Goal: Transaction & Acquisition: Purchase product/service

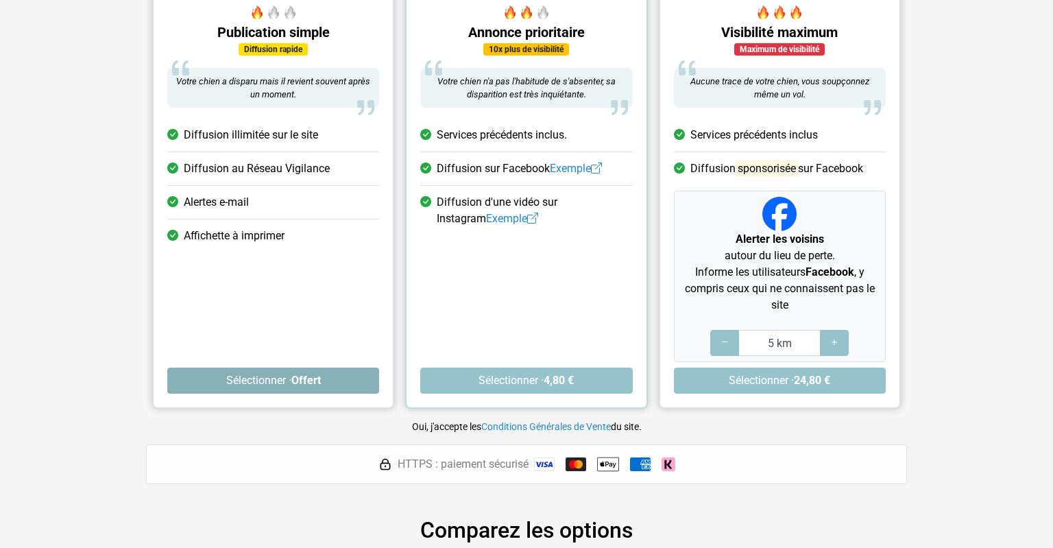
scroll to position [217, 0]
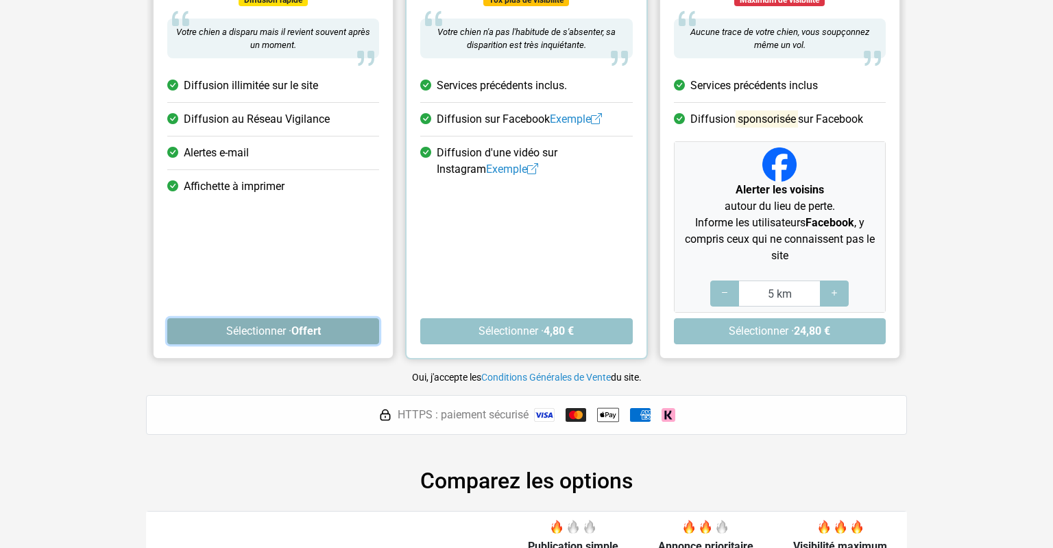
click at [311, 325] on strong "Offert" at bounding box center [305, 330] width 29 height 13
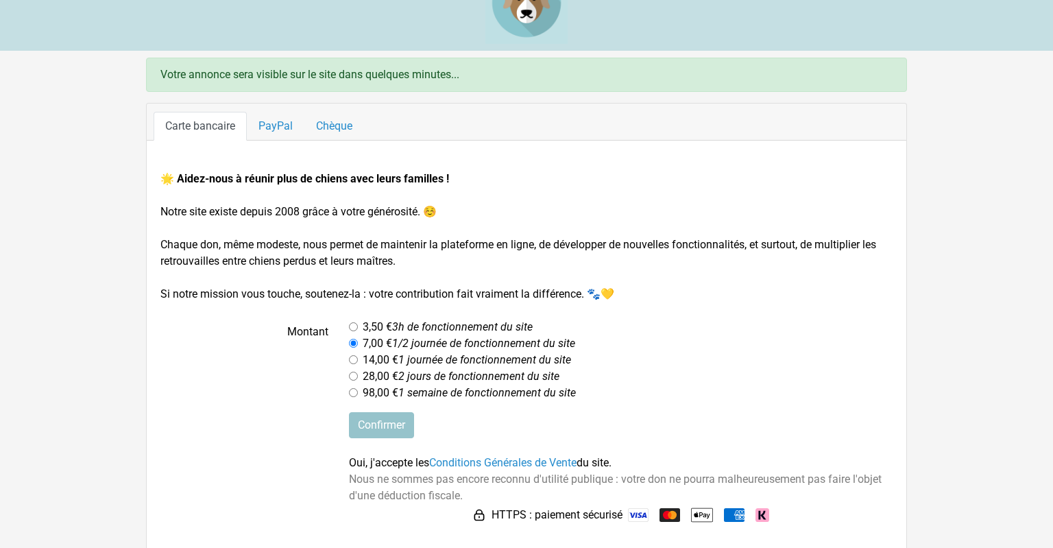
scroll to position [40, 0]
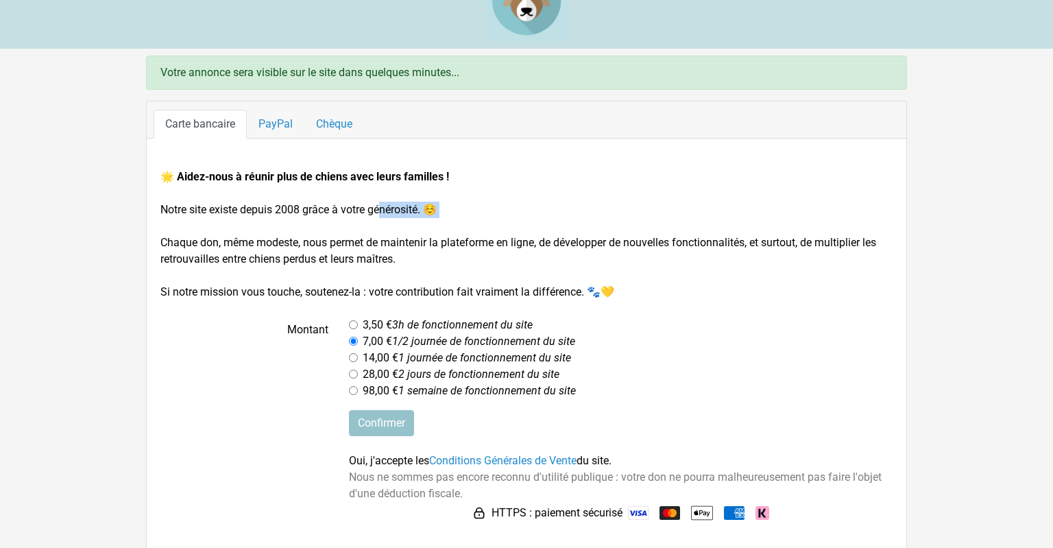
drag, startPoint x: 278, startPoint y: 206, endPoint x: 342, endPoint y: 226, distance: 67.6
click at [342, 226] on form "🌟 Aidez-nous à réunir plus de chiens avec leurs familles ! Notre site existe de…" at bounding box center [526, 346] width 732 height 355
drag, startPoint x: 223, startPoint y: 289, endPoint x: 407, endPoint y: 295, distance: 183.8
click at [407, 295] on form "🌟 Aidez-nous à réunir plus de chiens avec leurs familles ! Notre site existe de…" at bounding box center [526, 346] width 732 height 355
click at [276, 124] on link "PayPal" at bounding box center [276, 124] width 58 height 29
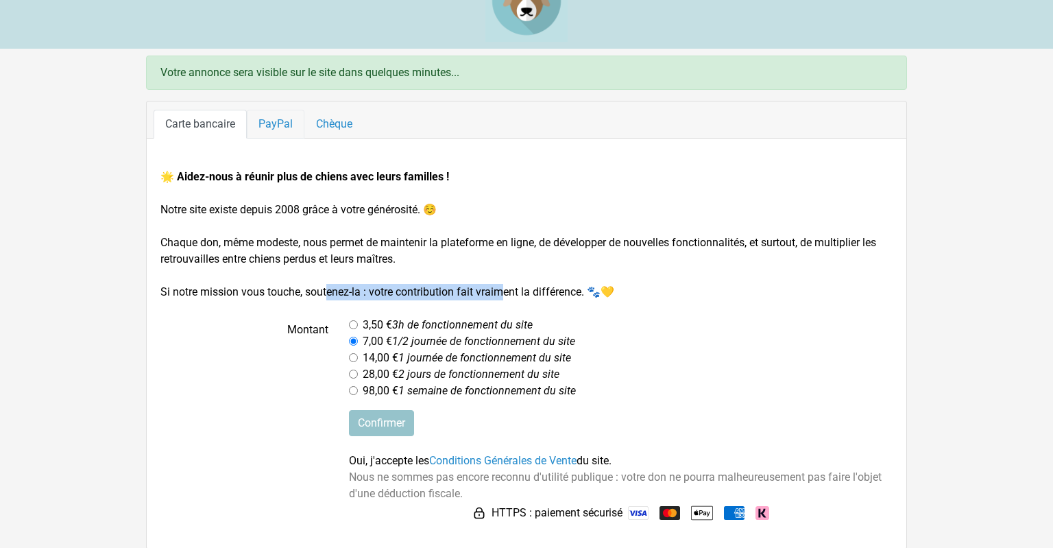
scroll to position [0, 0]
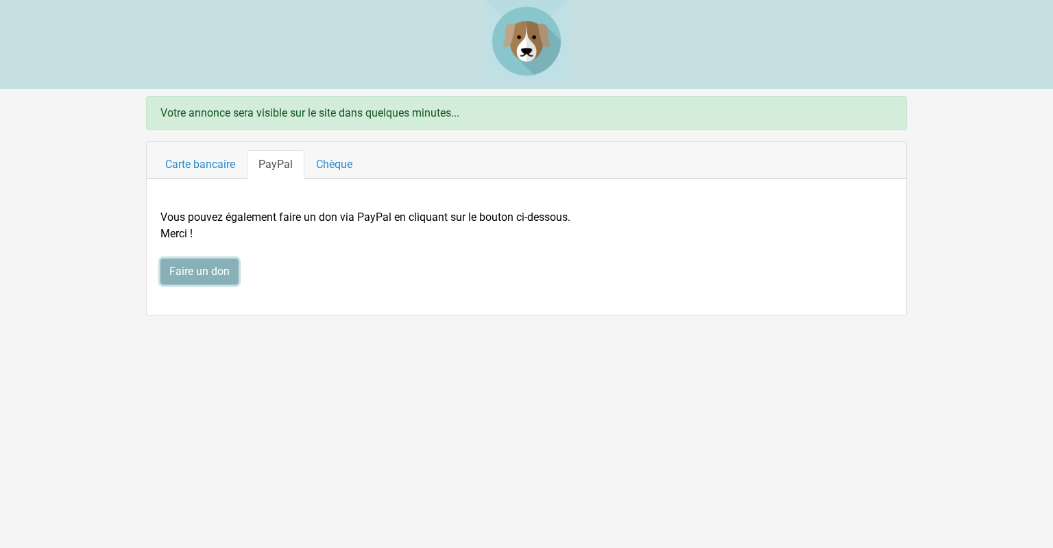
click at [209, 269] on input "Faire un don" at bounding box center [199, 271] width 78 height 26
